Goal: Information Seeking & Learning: Learn about a topic

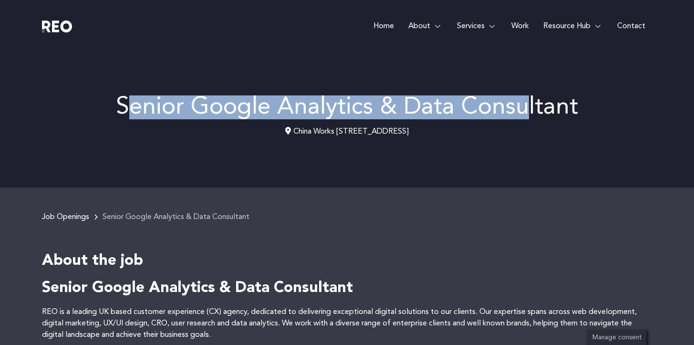
drag, startPoint x: 0, startPoint y: 0, endPoint x: 529, endPoint y: 107, distance: 539.5
click at [529, 107] on p "Senior Google Analytics & Data Consultant" at bounding box center [347, 107] width 610 height 24
click at [528, 107] on p "Senior Google Analytics & Data Consultant" at bounding box center [347, 107] width 610 height 24
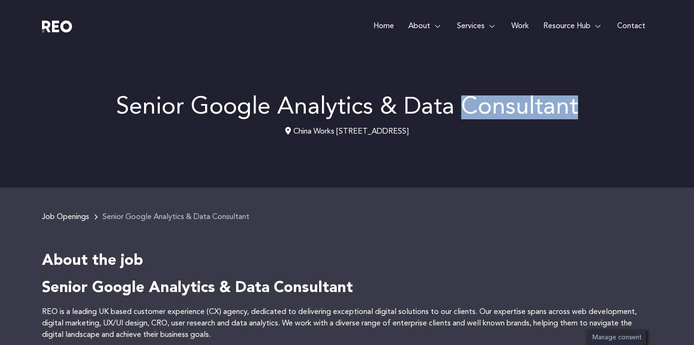
click at [528, 107] on p "Senior Google Analytics & Data Consultant" at bounding box center [347, 107] width 610 height 24
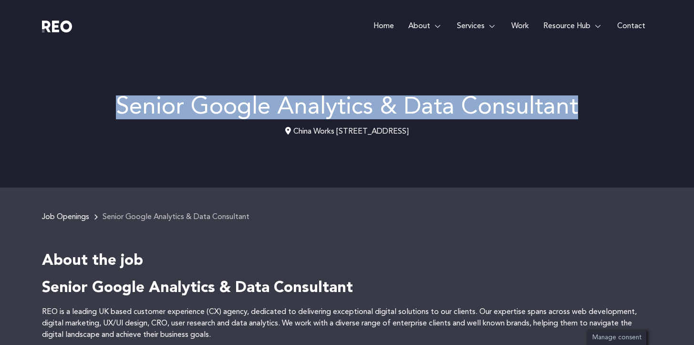
drag, startPoint x: 528, startPoint y: 107, endPoint x: 555, endPoint y: 104, distance: 26.9
click at [533, 106] on p "Senior Google Analytics & Data Consultant" at bounding box center [347, 107] width 610 height 24
click at [563, 104] on p "Senior Google Analytics & Data Consultant" at bounding box center [347, 107] width 610 height 24
drag, startPoint x: 586, startPoint y: 105, endPoint x: 91, endPoint y: 102, distance: 495.4
click at [91, 102] on p "Senior Google Analytics & Data Consultant" at bounding box center [347, 107] width 610 height 24
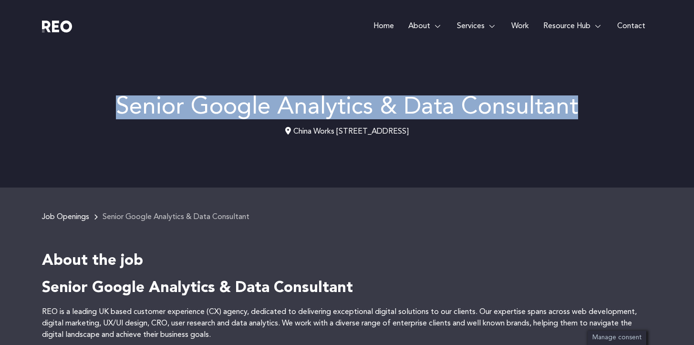
click at [91, 102] on p "Senior Google Analytics & Data Consultant" at bounding box center [347, 107] width 610 height 24
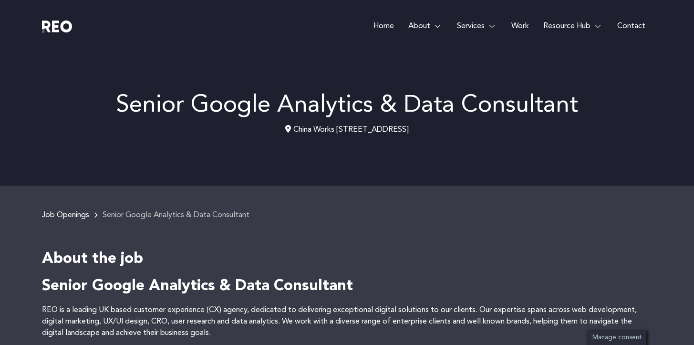
scroll to position [79, 0]
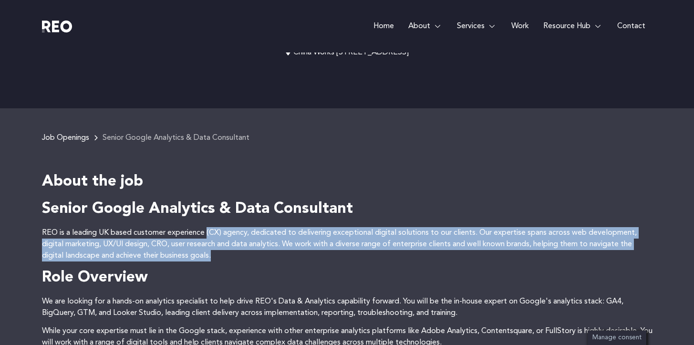
drag, startPoint x: 213, startPoint y: 235, endPoint x: 227, endPoint y: 258, distance: 26.7
click at [227, 258] on p "REO is a leading UK based customer experience (CX) agency, dedicated to deliver…" at bounding box center [347, 244] width 610 height 34
drag, startPoint x: 215, startPoint y: 233, endPoint x: 211, endPoint y: 226, distance: 7.7
click at [211, 227] on p "REO is a leading UK based customer experience (CX) agency, dedicated to deliver…" at bounding box center [347, 244] width 610 height 34
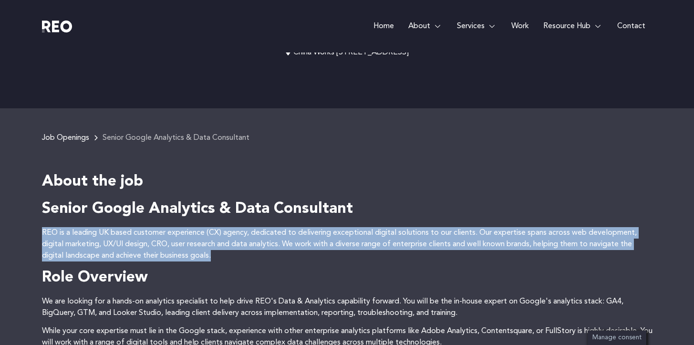
drag, startPoint x: 211, startPoint y: 223, endPoint x: 217, endPoint y: 251, distance: 28.9
click at [217, 251] on p "REO is a leading UK based customer experience (CX) agency, dedicated to deliver…" at bounding box center [347, 244] width 610 height 34
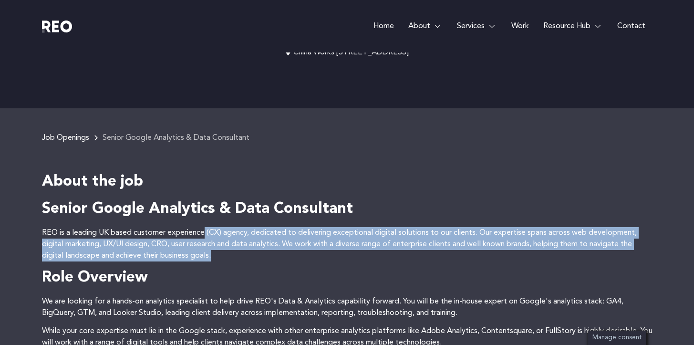
drag, startPoint x: 217, startPoint y: 251, endPoint x: 208, endPoint y: 227, distance: 25.7
click at [208, 227] on p "REO is a leading UK based customer experience (CX) agency, dedicated to deliver…" at bounding box center [347, 244] width 610 height 34
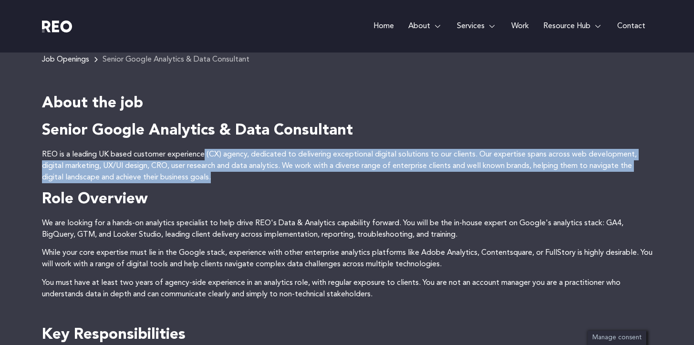
scroll to position [218, 0]
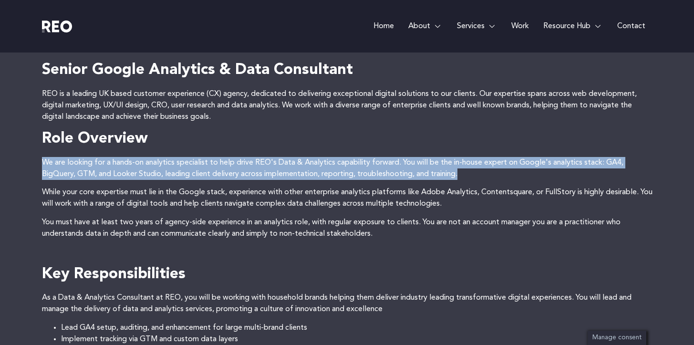
drag, startPoint x: 28, startPoint y: 159, endPoint x: 499, endPoint y: 169, distance: 470.7
click at [499, 169] on p "We are looking for a hands-on analytics specialist to help drive REO's Data & A…" at bounding box center [347, 168] width 610 height 23
drag, startPoint x: 496, startPoint y: 170, endPoint x: 481, endPoint y: 148, distance: 27.4
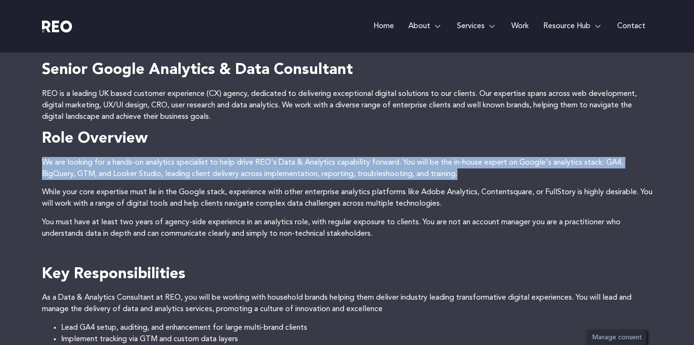
drag, startPoint x: 481, startPoint y: 148, endPoint x: 487, endPoint y: 167, distance: 20.1
click at [487, 167] on p "We are looking for a hands-on analytics specialist to help drive REO's Data & A…" at bounding box center [347, 168] width 610 height 23
drag, startPoint x: 487, startPoint y: 167, endPoint x: 483, endPoint y: 150, distance: 17.1
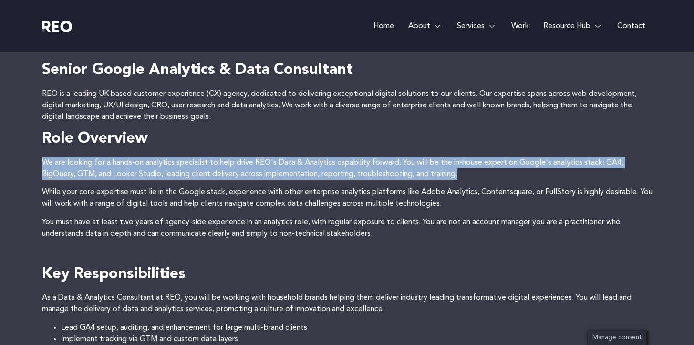
drag, startPoint x: 483, startPoint y: 150, endPoint x: 487, endPoint y: 167, distance: 17.7
drag, startPoint x: 487, startPoint y: 167, endPoint x: 481, endPoint y: 151, distance: 17.4
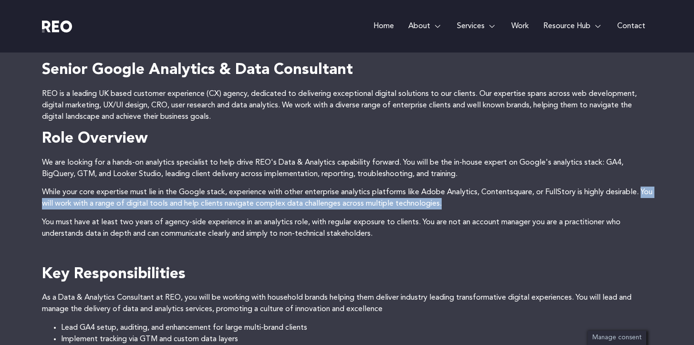
drag, startPoint x: 287, startPoint y: 200, endPoint x: 469, endPoint y: 207, distance: 182.8
click at [469, 207] on p "While your core expertise must lie in the Google stack, experience with other e…" at bounding box center [347, 197] width 610 height 23
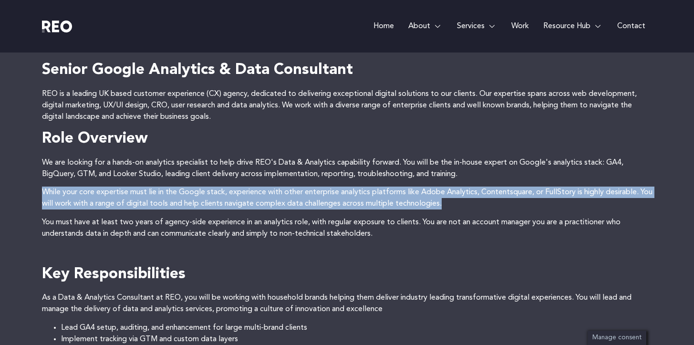
drag, startPoint x: 469, startPoint y: 207, endPoint x: 458, endPoint y: 183, distance: 26.7
drag, startPoint x: 461, startPoint y: 194, endPoint x: 463, endPoint y: 201, distance: 7.7
drag, startPoint x: 463, startPoint y: 201, endPoint x: 456, endPoint y: 179, distance: 23.2
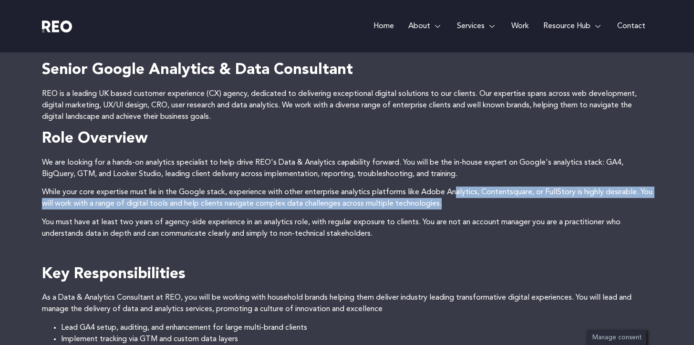
drag, startPoint x: 458, startPoint y: 186, endPoint x: 463, endPoint y: 199, distance: 13.9
click at [463, 199] on p "While your core expertise must lie in the Google stack, experience with other e…" at bounding box center [347, 197] width 610 height 23
drag, startPoint x: 463, startPoint y: 199, endPoint x: 460, endPoint y: 187, distance: 12.1
click at [460, 187] on p "While your core expertise must lie in the Google stack, experience with other e…" at bounding box center [347, 197] width 610 height 23
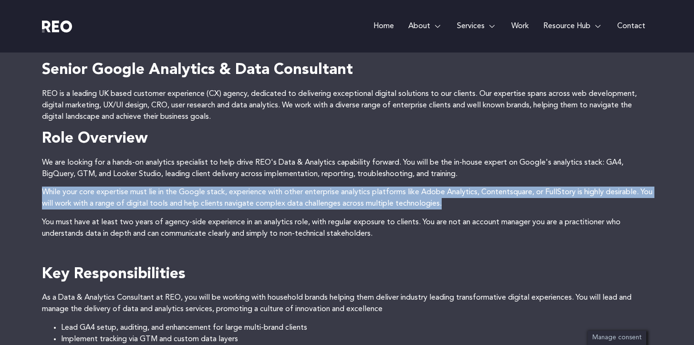
drag, startPoint x: 460, startPoint y: 185, endPoint x: 468, endPoint y: 204, distance: 19.8
click at [468, 204] on p "While your core expertise must lie in the Google stack, experience with other e…" at bounding box center [347, 197] width 610 height 23
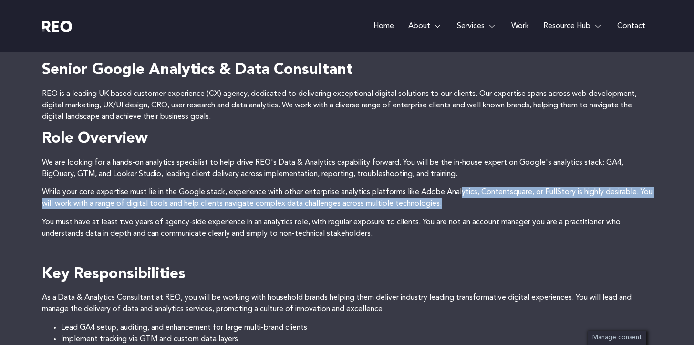
drag, startPoint x: 468, startPoint y: 204, endPoint x: 465, endPoint y: 188, distance: 15.5
click at [465, 188] on p "While your core expertise must lie in the Google stack, experience with other e…" at bounding box center [347, 197] width 610 height 23
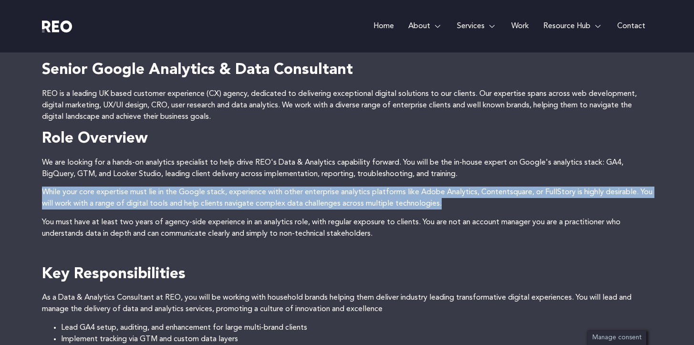
drag, startPoint x: 465, startPoint y: 184, endPoint x: 469, endPoint y: 201, distance: 17.5
drag, startPoint x: 469, startPoint y: 201, endPoint x: 464, endPoint y: 185, distance: 15.8
click at [464, 186] on p "While your core expertise must lie in the Google stack, experience with other e…" at bounding box center [347, 197] width 610 height 23
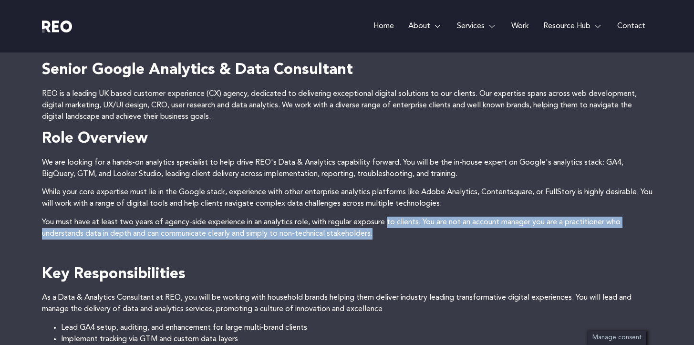
drag, startPoint x: 390, startPoint y: 218, endPoint x: 397, endPoint y: 235, distance: 18.0
click at [397, 235] on p "You must have at least two years of agency-side experience in an analytics role…" at bounding box center [347, 227] width 610 height 23
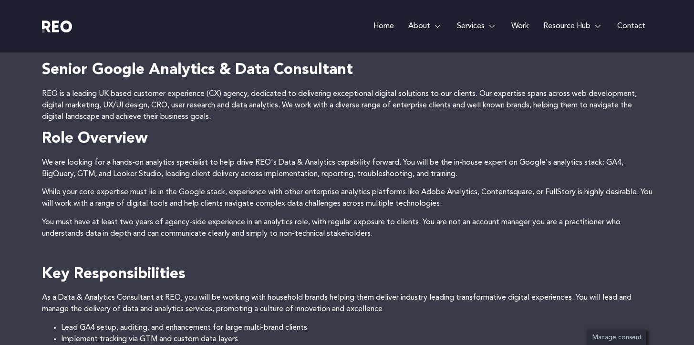
click at [397, 235] on p "You must have at least two years of agency-side experience in an analytics role…" at bounding box center [347, 227] width 610 height 23
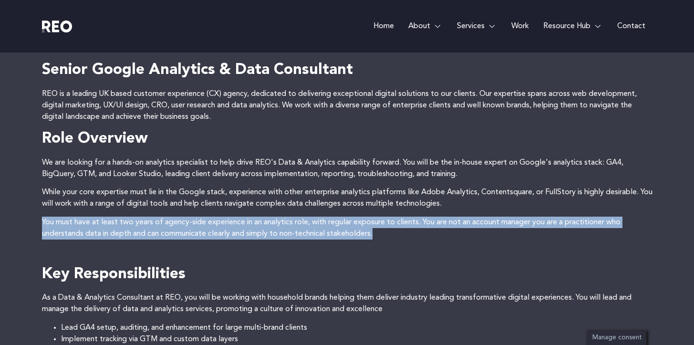
drag, startPoint x: 397, startPoint y: 235, endPoint x: 388, endPoint y: 212, distance: 24.9
drag, startPoint x: 388, startPoint y: 212, endPoint x: 394, endPoint y: 227, distance: 16.3
drag, startPoint x: 395, startPoint y: 231, endPoint x: 386, endPoint y: 209, distance: 23.9
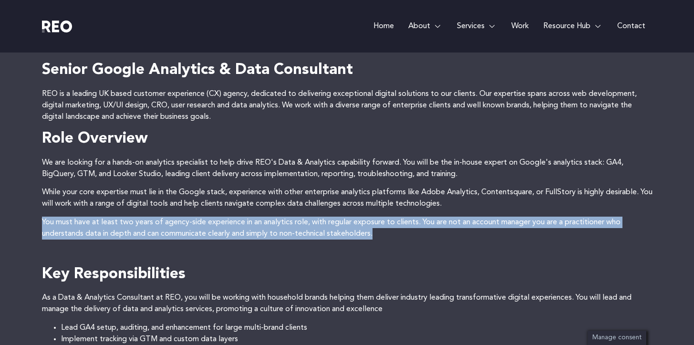
drag, startPoint x: 386, startPoint y: 209, endPoint x: 392, endPoint y: 226, distance: 18.7
click at [392, 226] on p "You must have at least two years of agency-side experience in an analytics role…" at bounding box center [347, 227] width 610 height 23
drag, startPoint x: 392, startPoint y: 226, endPoint x: 385, endPoint y: 207, distance: 20.2
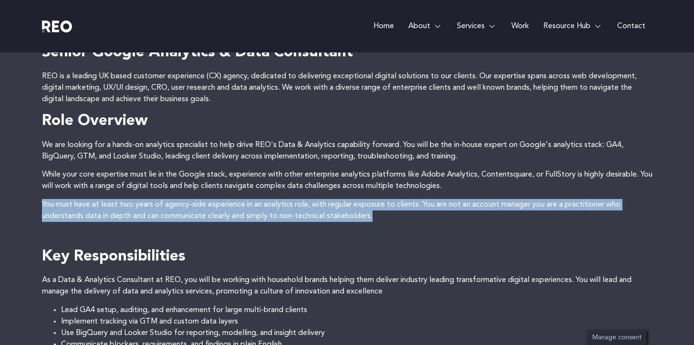
scroll to position [280, 0]
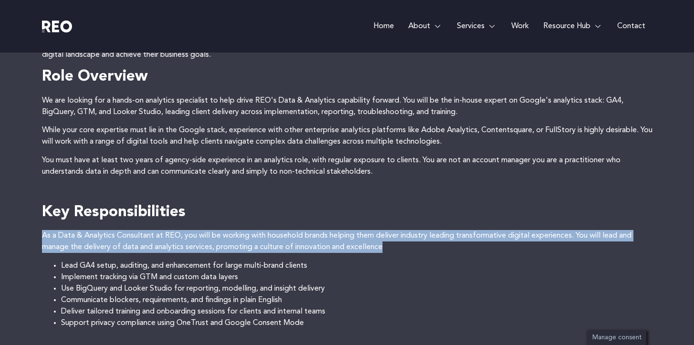
drag, startPoint x: 406, startPoint y: 236, endPoint x: 399, endPoint y: 223, distance: 14.6
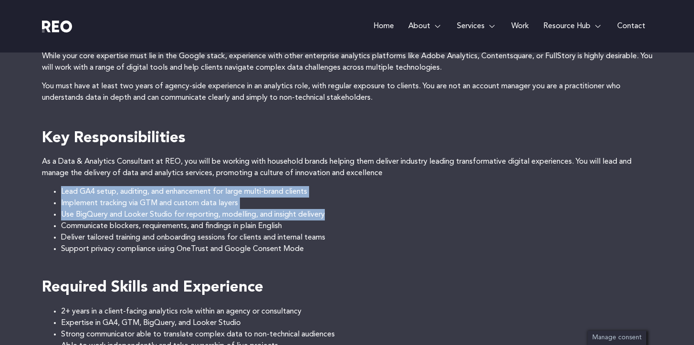
drag, startPoint x: 59, startPoint y: 188, endPoint x: 333, endPoint y: 216, distance: 275.0
click at [333, 216] on ul "Lead GA4 setup, auditing, and enhancement for large multi-brand clients Impleme…" at bounding box center [347, 220] width 610 height 69
click at [333, 216] on li "Use BigQuery and Looker Studio for reporting, modelling, and insight delivery" at bounding box center [356, 214] width 591 height 11
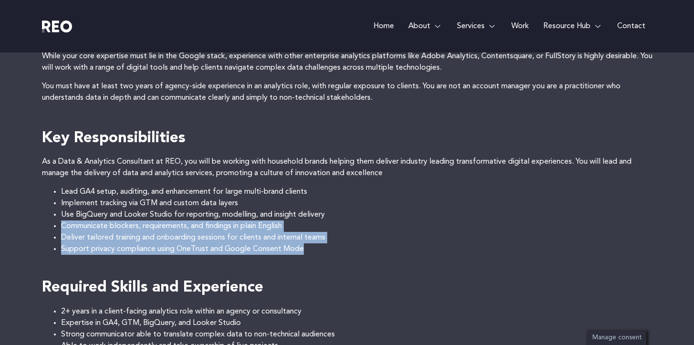
drag, startPoint x: 333, startPoint y: 216, endPoint x: 339, endPoint y: 246, distance: 30.8
click at [339, 246] on ul "Lead GA4 setup, auditing, and enhancement for large multi-brand clients Impleme…" at bounding box center [347, 220] width 610 height 69
click at [339, 246] on li "Support privacy compliance using OneTrust and Google Consent Mode" at bounding box center [356, 248] width 591 height 11
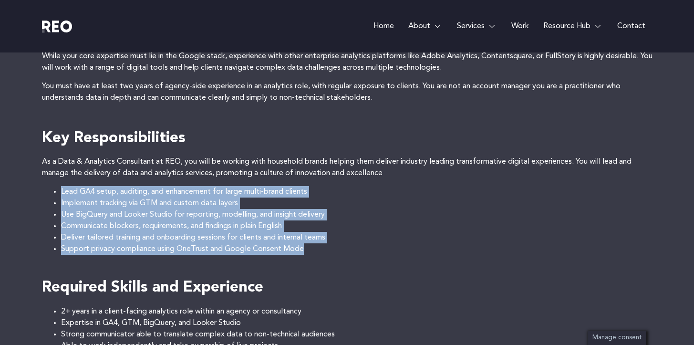
drag, startPoint x: 327, startPoint y: 202, endPoint x: 321, endPoint y: 185, distance: 17.9
click at [321, 186] on ul "Lead GA4 setup, auditing, and enhancement for large multi-brand clients Impleme…" at bounding box center [347, 220] width 610 height 69
click at [269, 211] on li "Use BigQuery and Looker Studio for reporting, modelling, and insight delivery" at bounding box center [356, 214] width 591 height 11
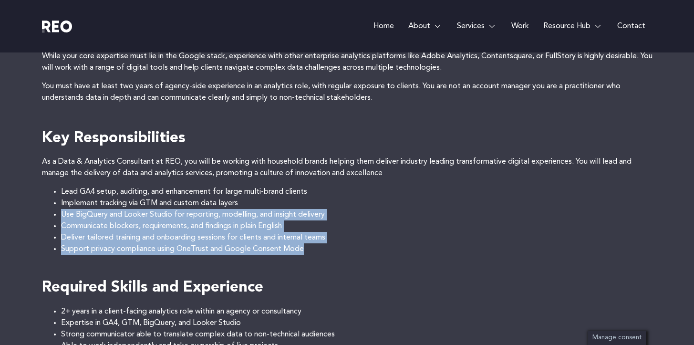
drag, startPoint x: 113, startPoint y: 218, endPoint x: 365, endPoint y: 253, distance: 254.1
click at [365, 253] on ul "Lead GA4 setup, auditing, and enhancement for large multi-brand clients Impleme…" at bounding box center [347, 220] width 610 height 69
click at [365, 253] on li "Support privacy compliance using OneTrust and Google Consent Mode" at bounding box center [356, 248] width 591 height 11
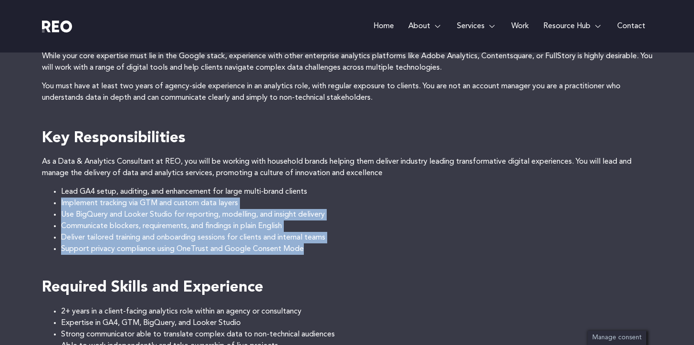
drag, startPoint x: 323, startPoint y: 202, endPoint x: 318, endPoint y: 194, distance: 9.7
click at [318, 194] on ul "Lead GA4 setup, auditing, and enhancement for large multi-brand clients Impleme…" at bounding box center [347, 220] width 610 height 69
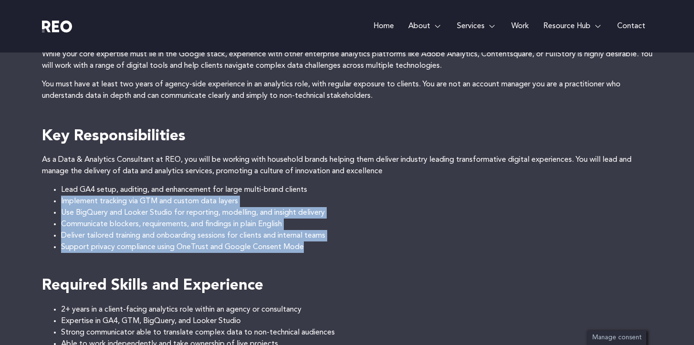
scroll to position [413, 0]
